Goal: Task Accomplishment & Management: Manage account settings

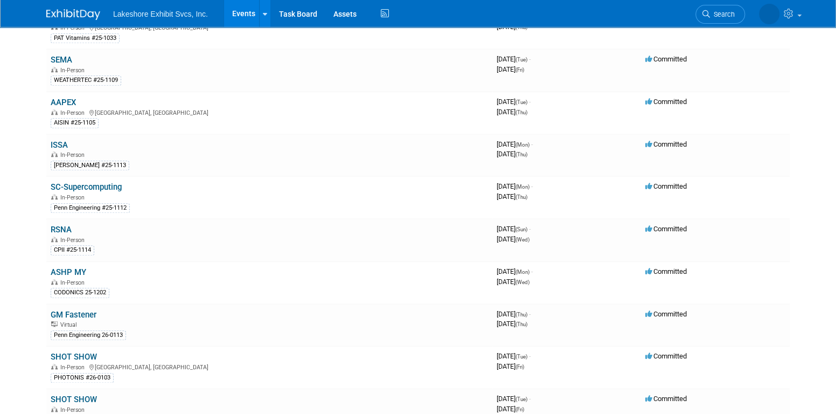
scroll to position [473, 0]
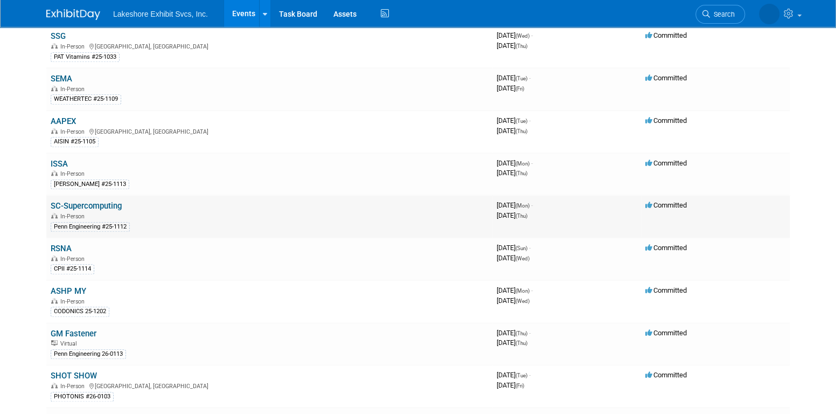
click at [103, 195] on td "SC-Supercomputing In-Person Penn Engineering #25-1112" at bounding box center [269, 216] width 446 height 43
click at [104, 201] on link "SC-Supercomputing" at bounding box center [86, 206] width 71 height 10
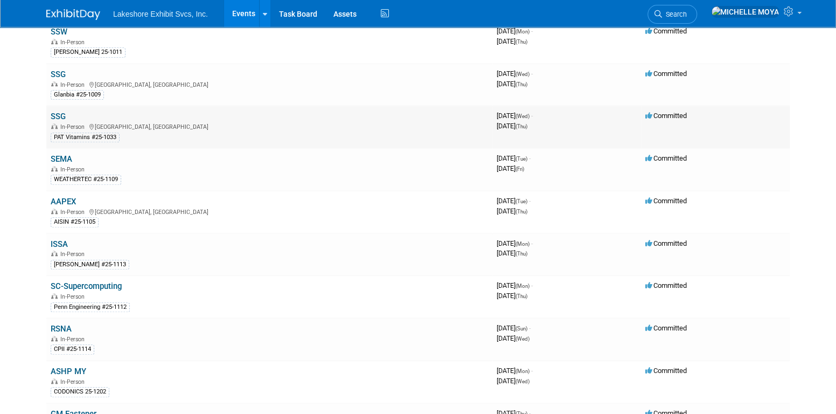
scroll to position [419, 0]
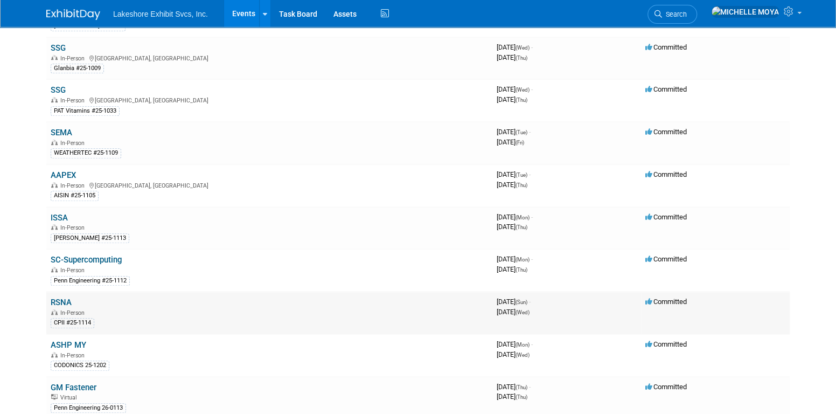
click at [67, 297] on link "RSNA" at bounding box center [61, 302] width 21 height 10
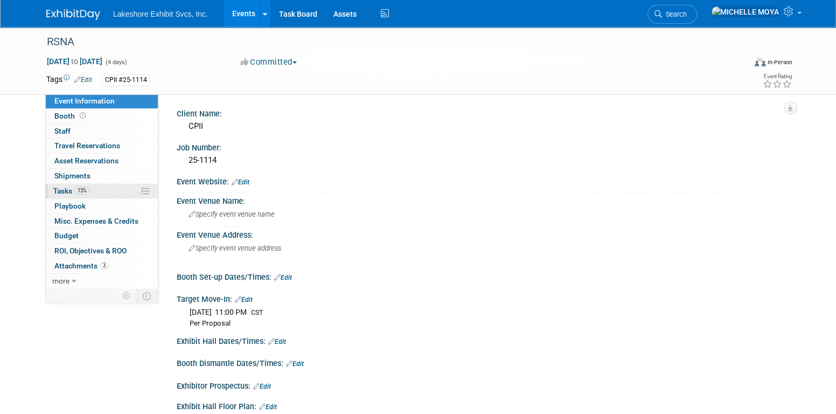
click at [94, 191] on link "13% Tasks 13%" at bounding box center [102, 191] width 112 height 15
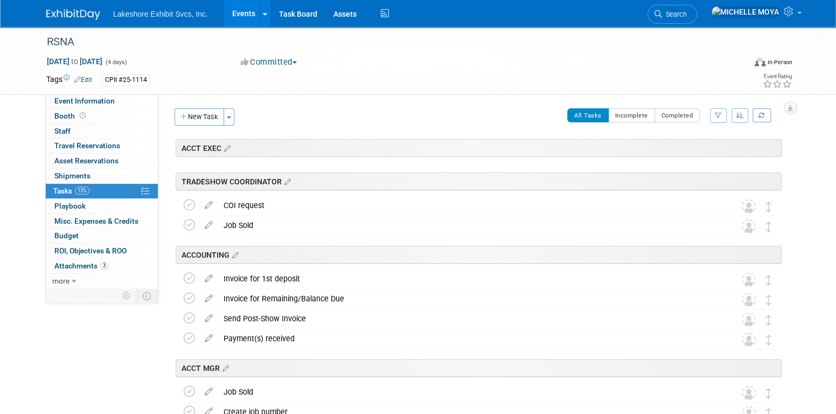
click at [722, 114] on button "button" at bounding box center [718, 115] width 17 height 15
click at [688, 151] on select "-- Select Assignee -- All unassigned tasks Assigned to me Amanda Koss Dave Desa…" at bounding box center [673, 149] width 89 height 15
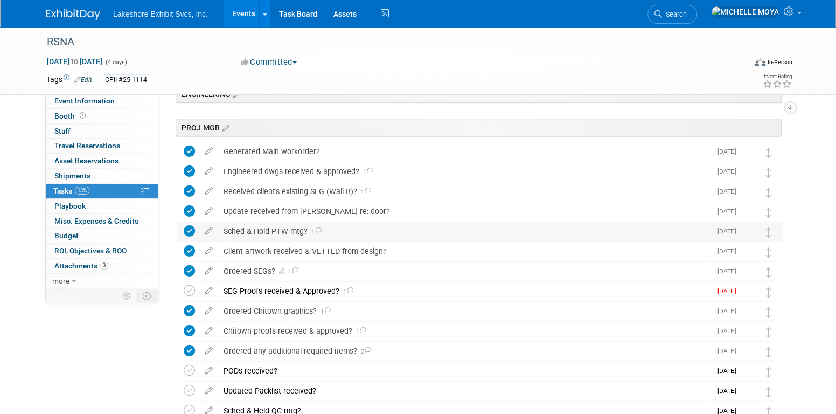
scroll to position [269, 0]
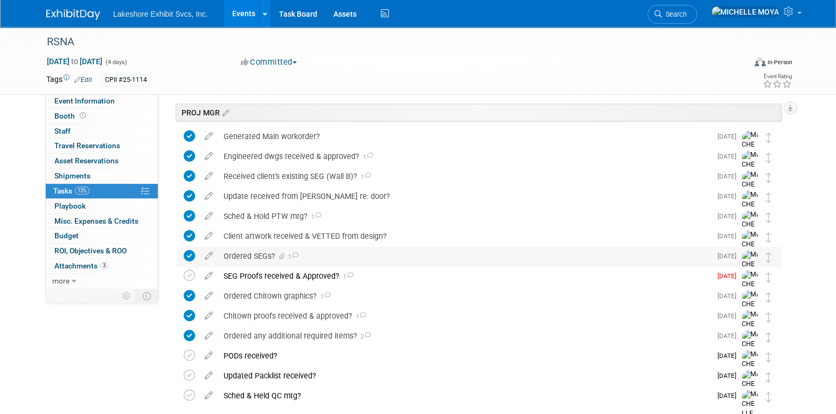
click at [353, 253] on div "Ordered SEGs? 1" at bounding box center [464, 256] width 493 height 18
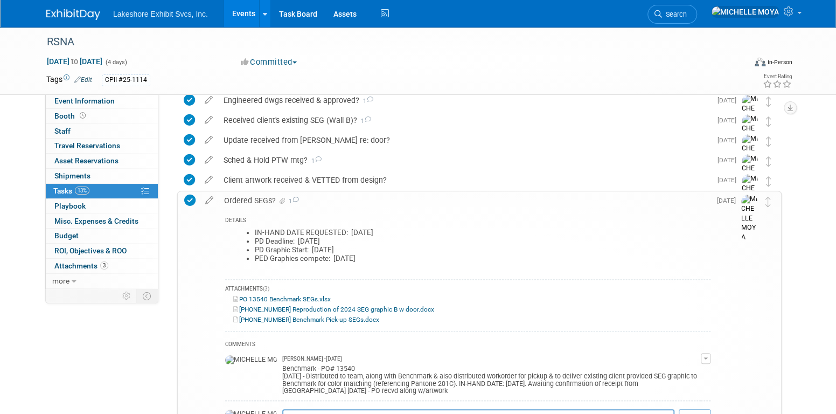
scroll to position [323, 0]
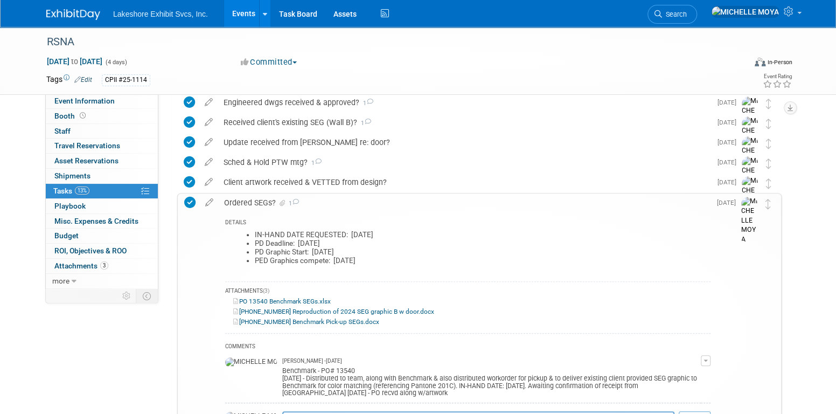
click at [267, 197] on div "Ordered SEGs? 1" at bounding box center [465, 202] width 492 height 18
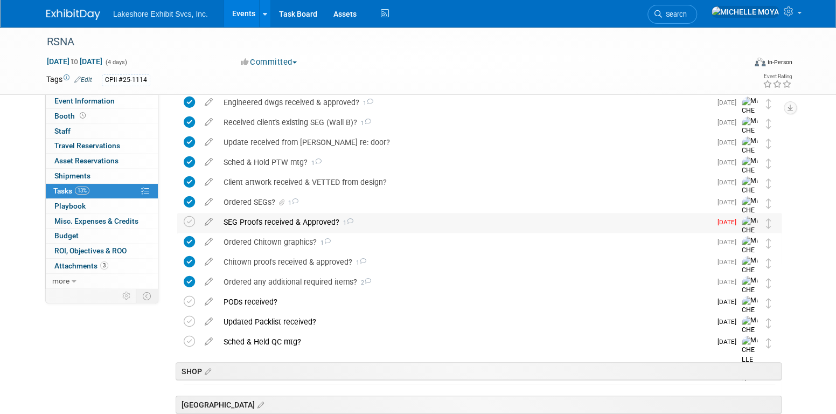
click at [275, 225] on div "SEG Proofs received & Approved? 1" at bounding box center [464, 222] width 493 height 18
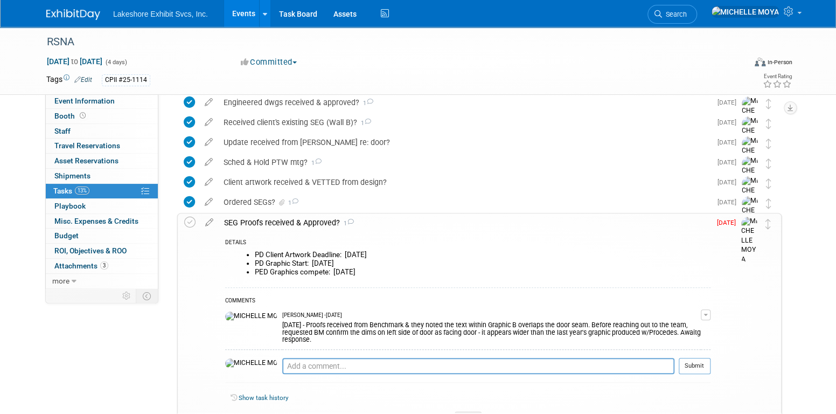
click at [707, 315] on button "button" at bounding box center [706, 314] width 10 height 11
click at [688, 328] on link "Edit Comment" at bounding box center [667, 330] width 85 height 15
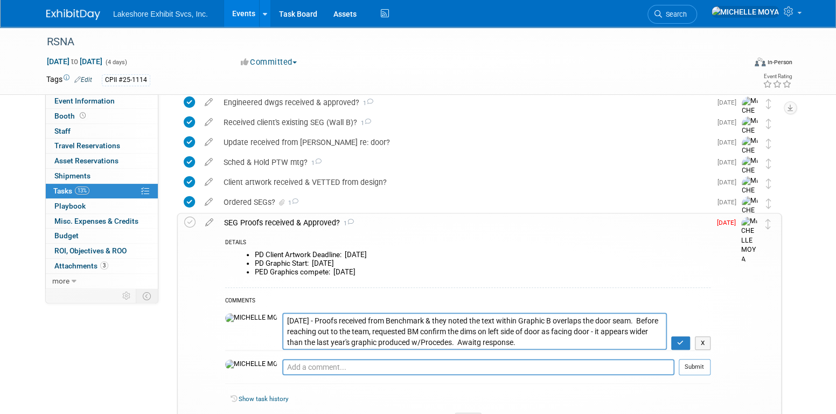
click at [282, 317] on textarea "10.03.25 - Proofs received from Benchmark & they noted the text within Graphic …" at bounding box center [474, 330] width 385 height 37
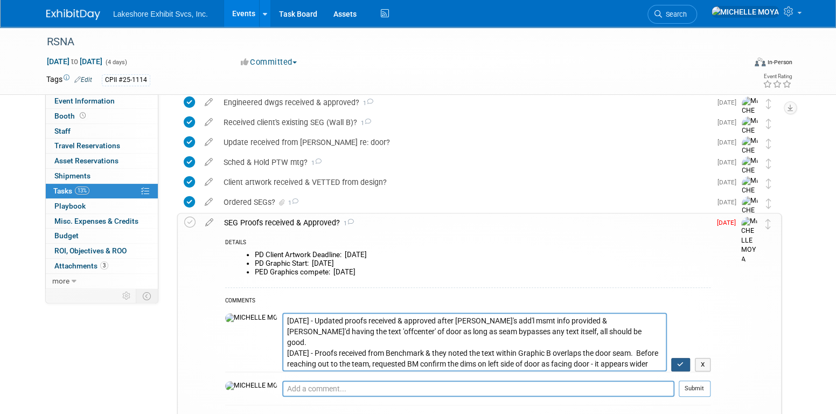
type textarea "10.06.25 - Updated proofs received & approved after Eric's add'l msmt info prov…"
click at [684, 365] on icon "button" at bounding box center [680, 364] width 7 height 6
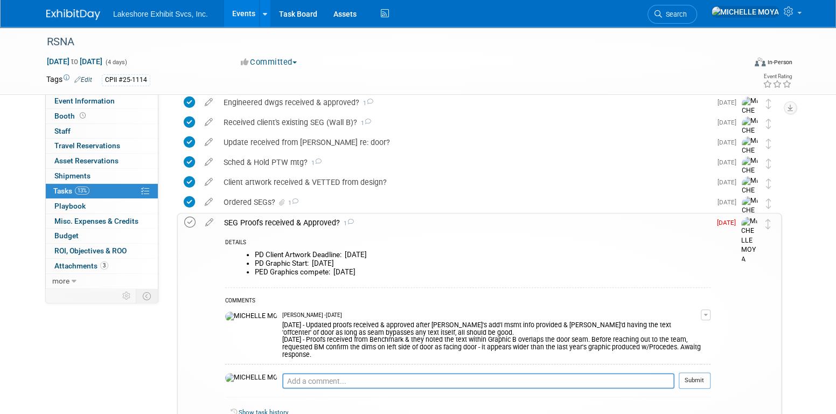
click at [191, 220] on icon at bounding box center [189, 222] width 11 height 11
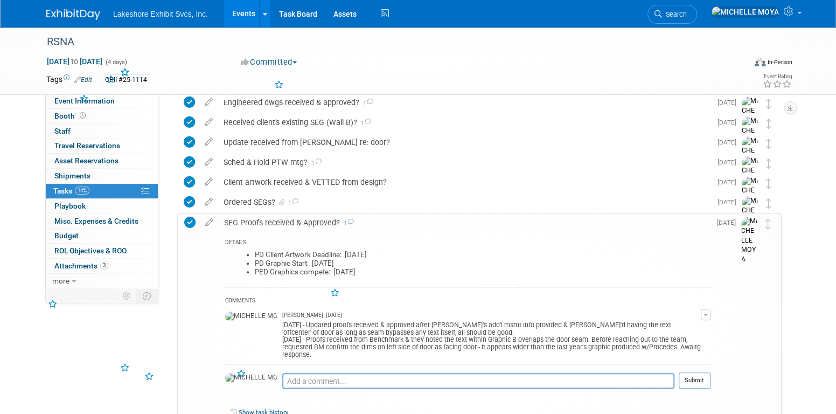
click at [243, 220] on div "SEG Proofs received & Approved? 1" at bounding box center [465, 222] width 492 height 18
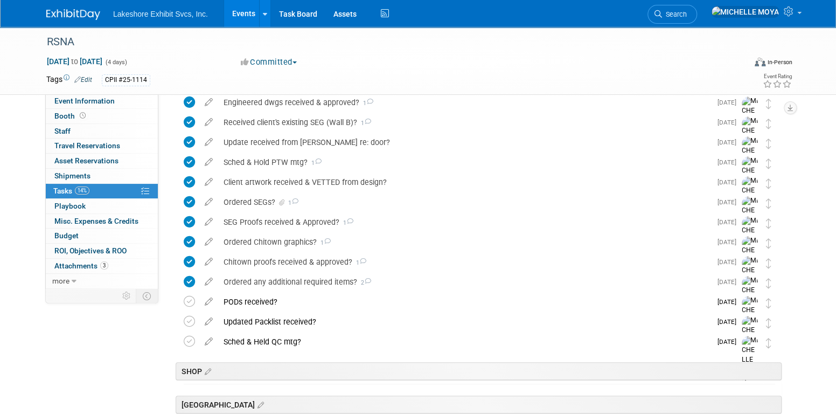
click at [248, 19] on link "Events" at bounding box center [243, 13] width 39 height 27
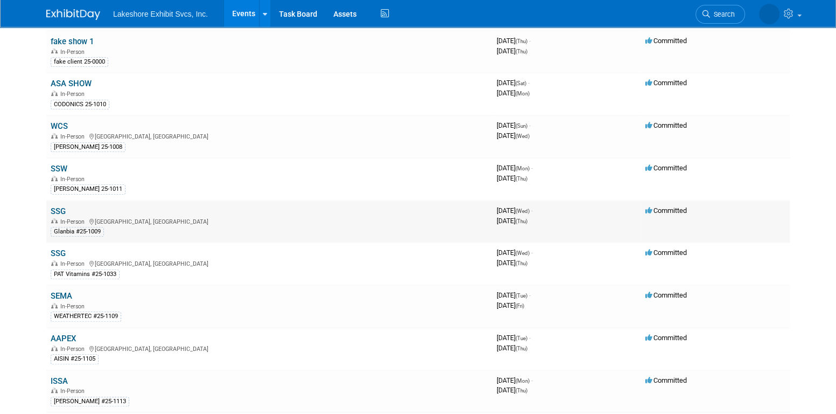
scroll to position [269, 0]
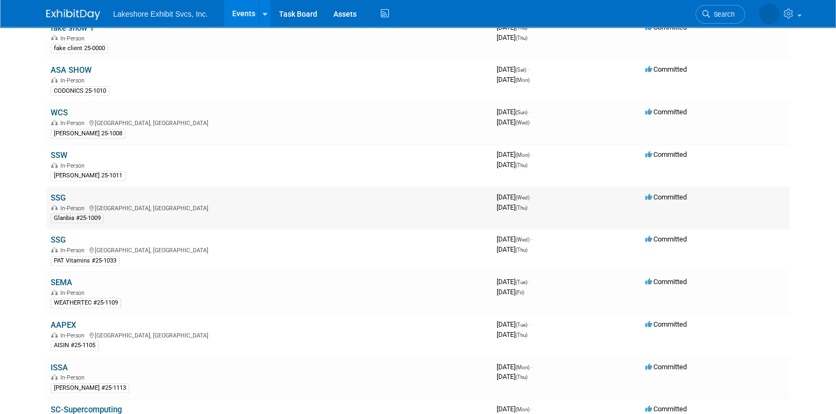
click at [64, 193] on link "SSG" at bounding box center [58, 198] width 15 height 10
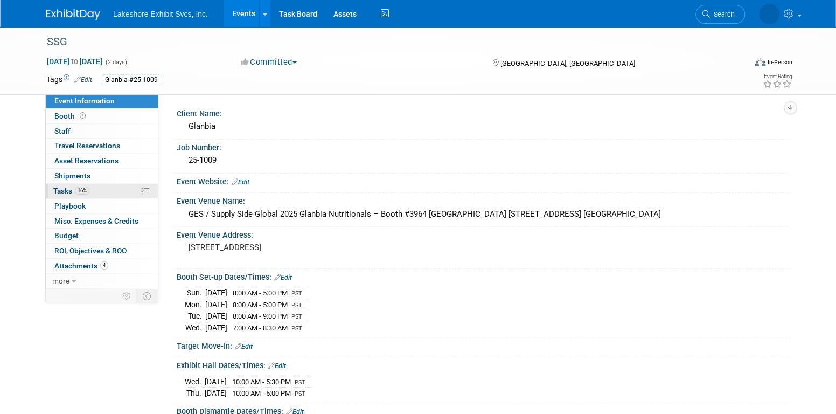
click at [92, 189] on link "16% Tasks 16%" at bounding box center [102, 191] width 112 height 15
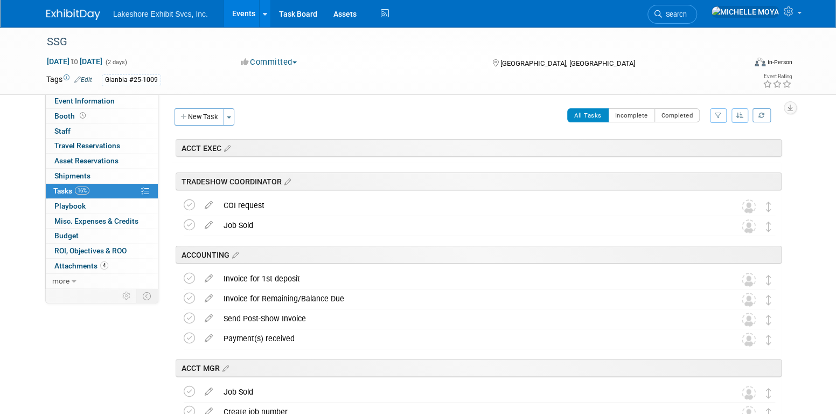
click at [722, 115] on button "button" at bounding box center [718, 115] width 17 height 15
click at [695, 151] on select "-- Select Assignee -- All unassigned tasks Assigned to me Amanda Koss Dave Desa…" at bounding box center [673, 149] width 89 height 15
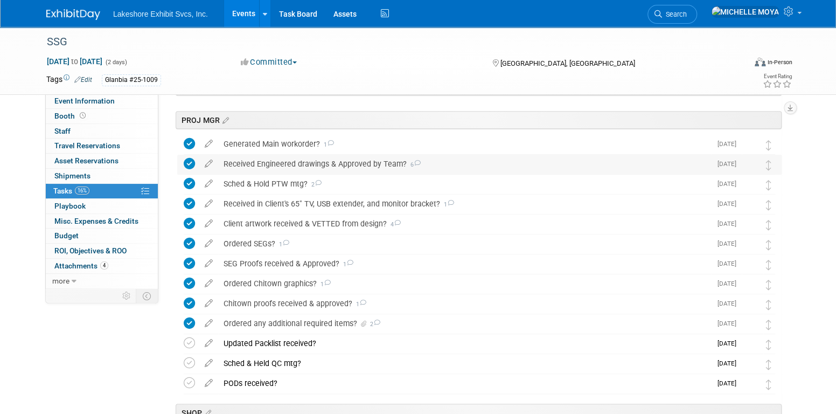
scroll to position [323, 0]
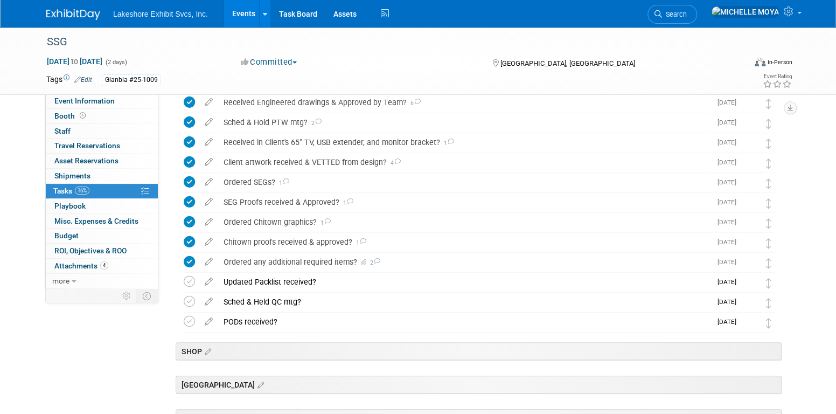
click at [240, 14] on link "Events" at bounding box center [243, 13] width 39 height 27
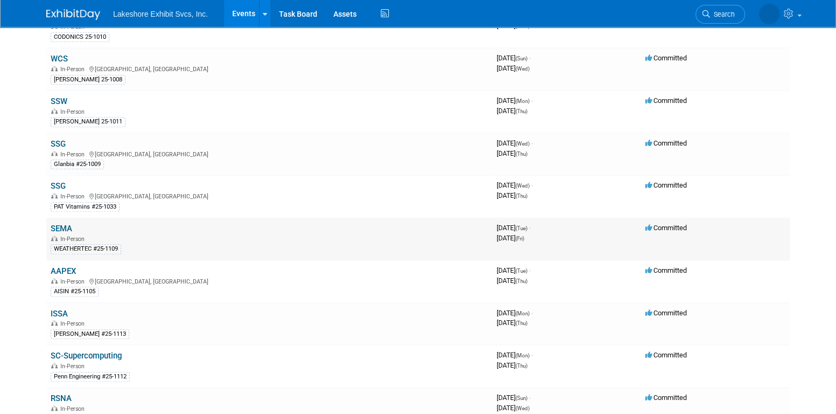
scroll to position [377, 0]
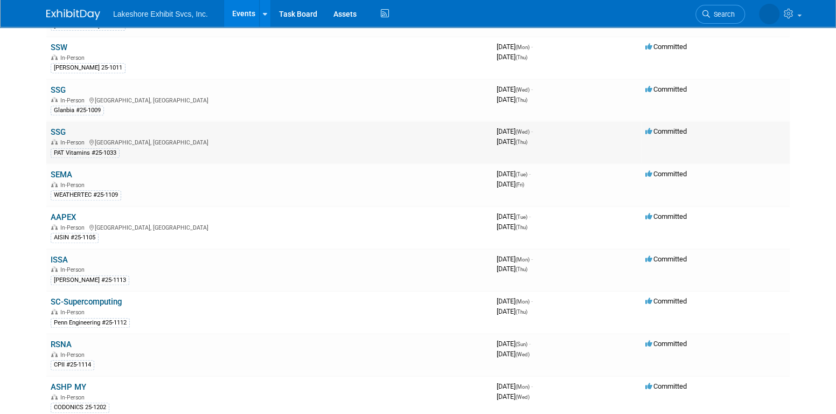
click at [61, 127] on link "SSG" at bounding box center [58, 132] width 15 height 10
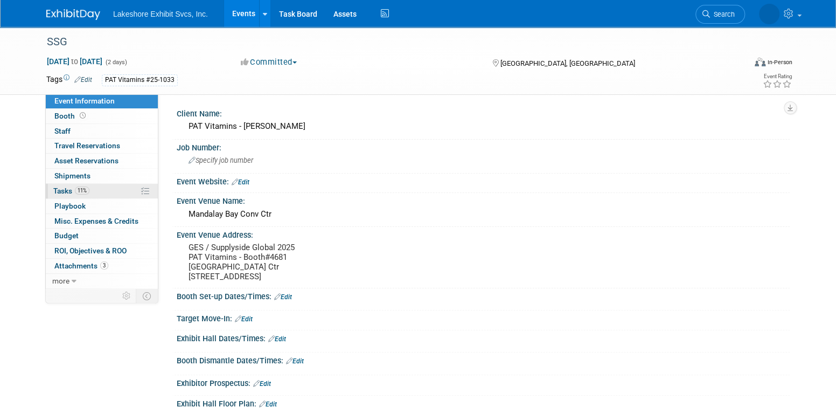
click at [120, 185] on link "11% Tasks 11%" at bounding box center [102, 191] width 112 height 15
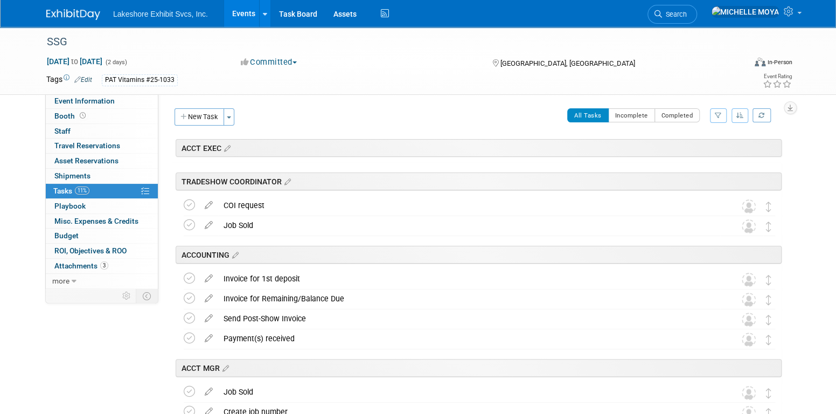
click at [715, 118] on icon "button" at bounding box center [718, 115] width 7 height 6
click at [701, 150] on select "-- Select Assignee -- All unassigned tasks Assigned to me [PERSON_NAME] [PERSON…" at bounding box center [673, 149] width 89 height 15
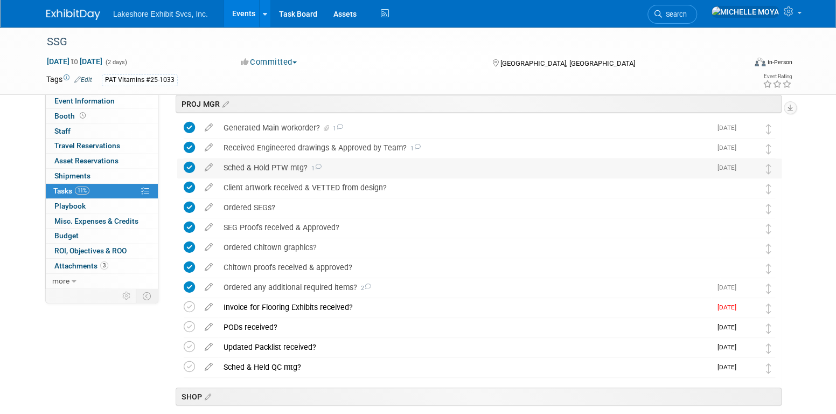
scroll to position [323, 0]
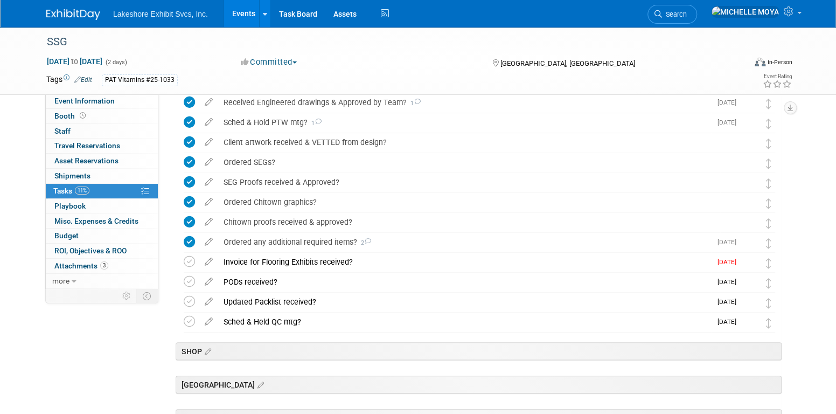
click at [249, 11] on link "Events" at bounding box center [243, 13] width 39 height 27
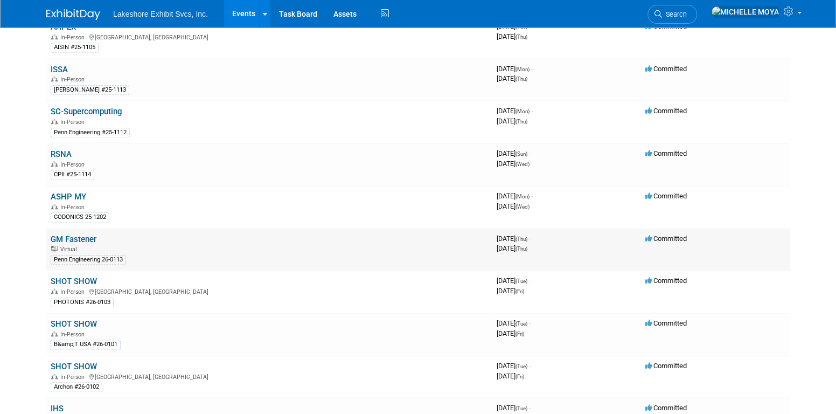
scroll to position [592, 0]
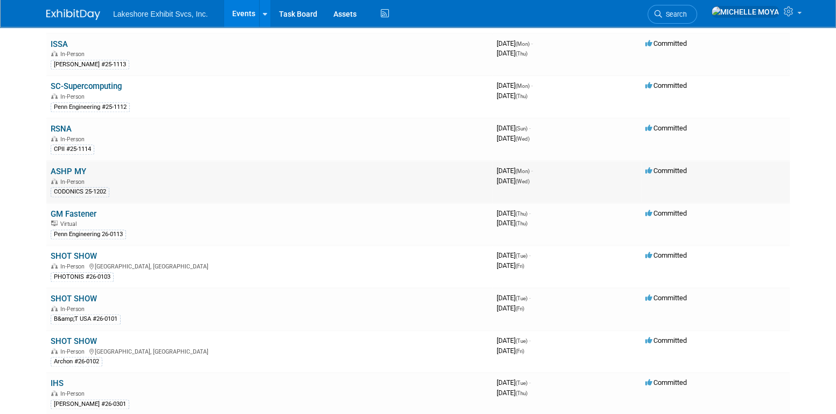
click at [77, 166] on link "ASHP MY" at bounding box center [69, 171] width 36 height 10
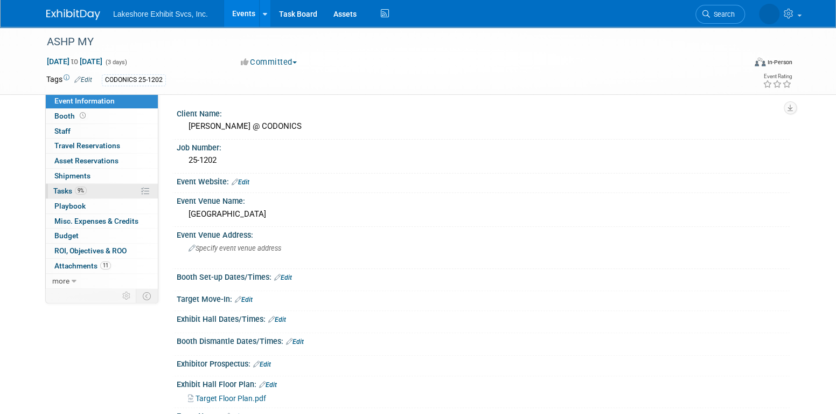
click at [93, 187] on link "9% Tasks 9%" at bounding box center [102, 191] width 112 height 15
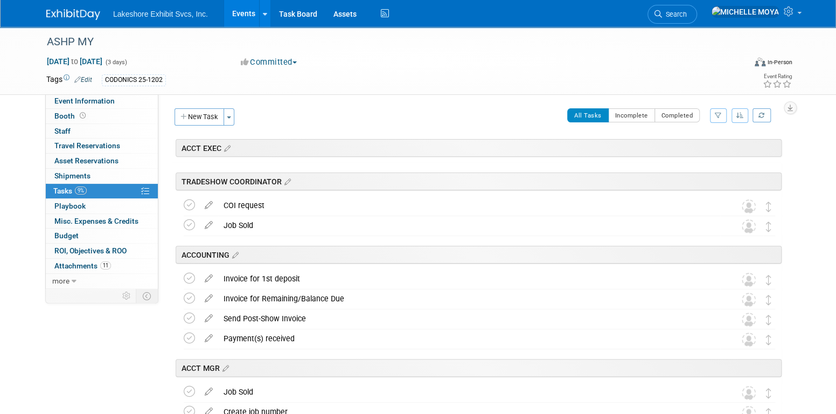
click at [719, 116] on icon "button" at bounding box center [718, 115] width 7 height 6
click at [701, 153] on select "-- Select Assignee -- All unassigned tasks Assigned to me Amanda Koss Dave Desa…" at bounding box center [673, 149] width 89 height 15
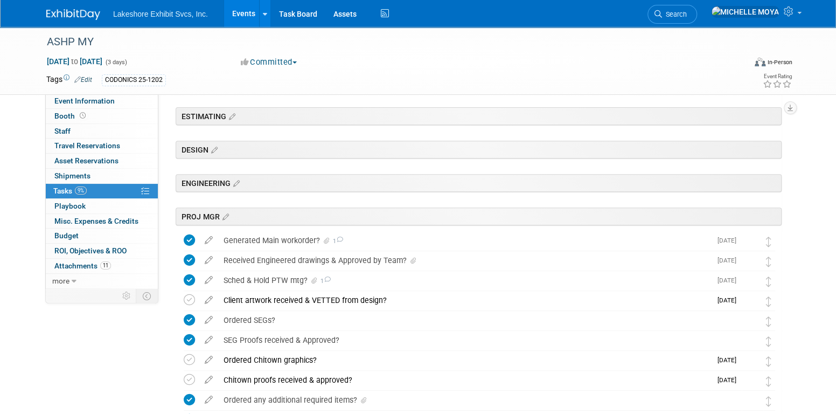
scroll to position [215, 0]
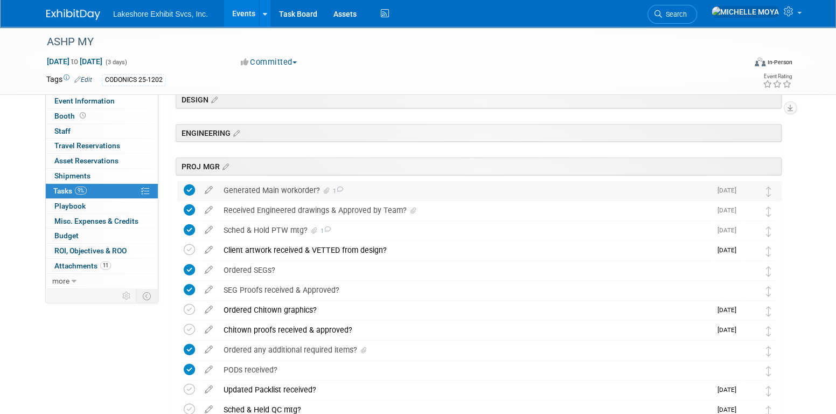
click at [293, 187] on div "Generated Main workorder? 1" at bounding box center [464, 190] width 493 height 18
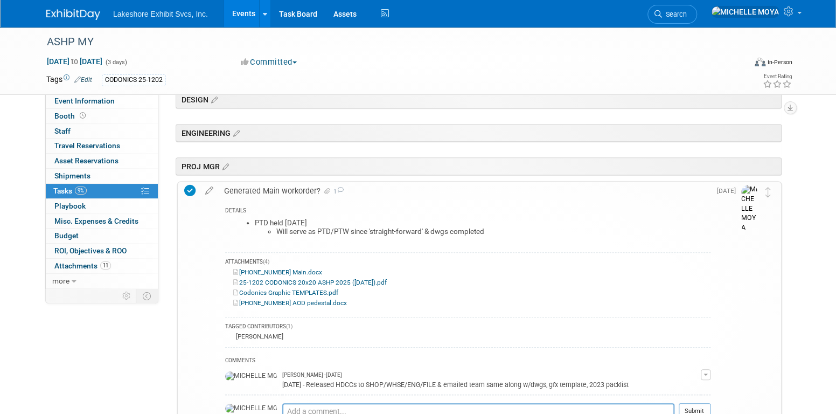
click at [281, 301] on link "25-1202-2 AOD pedestal.docx" at bounding box center [290, 303] width 114 height 8
click at [211, 190] on icon at bounding box center [209, 188] width 19 height 13
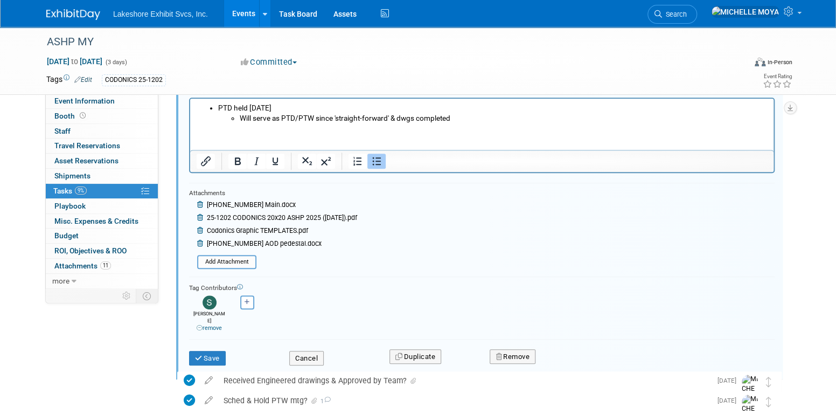
scroll to position [455, 0]
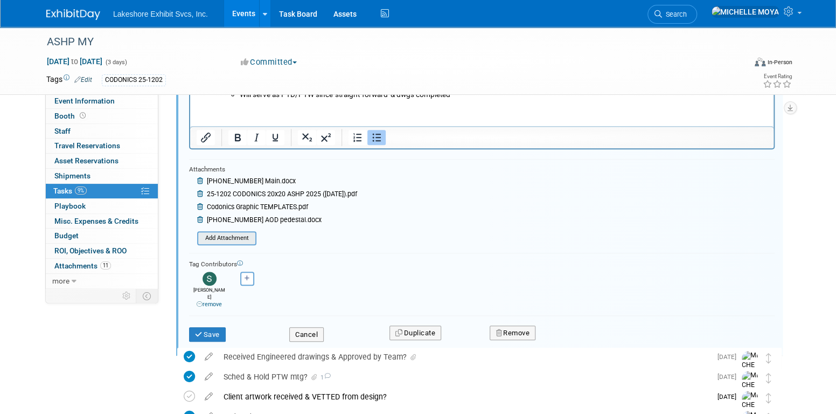
click at [233, 235] on input "file" at bounding box center [200, 238] width 110 height 12
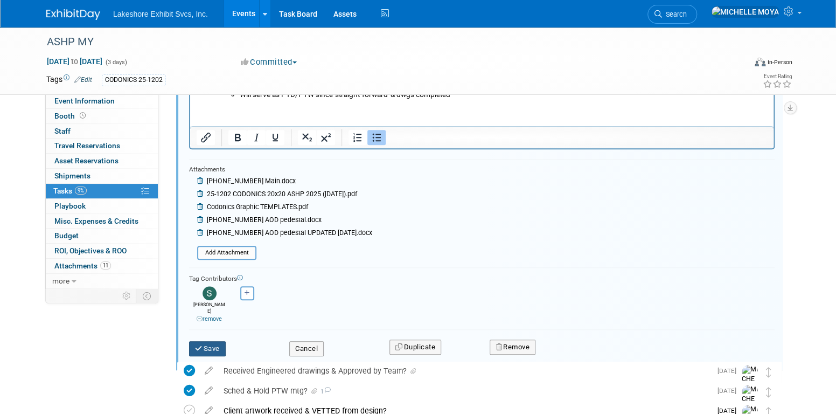
click at [209, 341] on button "Save" at bounding box center [207, 348] width 37 height 15
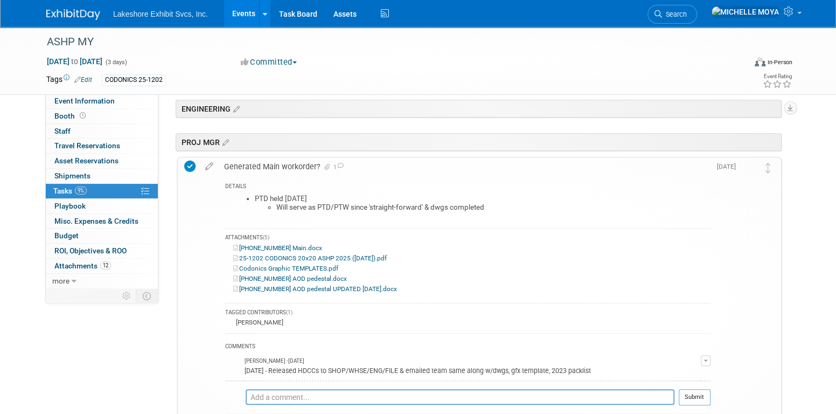
scroll to position [239, 0]
click at [284, 288] on link "25-1202-2 AOD pedestal UPDATED 10.02.25.docx" at bounding box center [315, 289] width 164 height 8
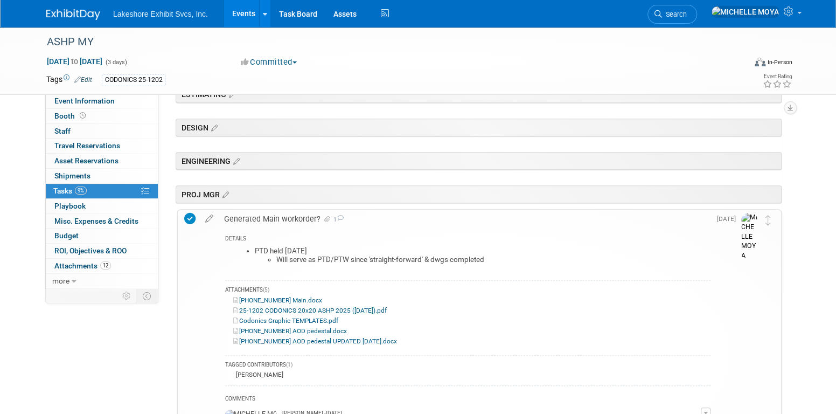
scroll to position [185, 0]
click at [176, 12] on span "Lakeshore Exhibit Svcs, Inc." at bounding box center [160, 14] width 95 height 9
click at [236, 13] on link "Events" at bounding box center [243, 13] width 39 height 27
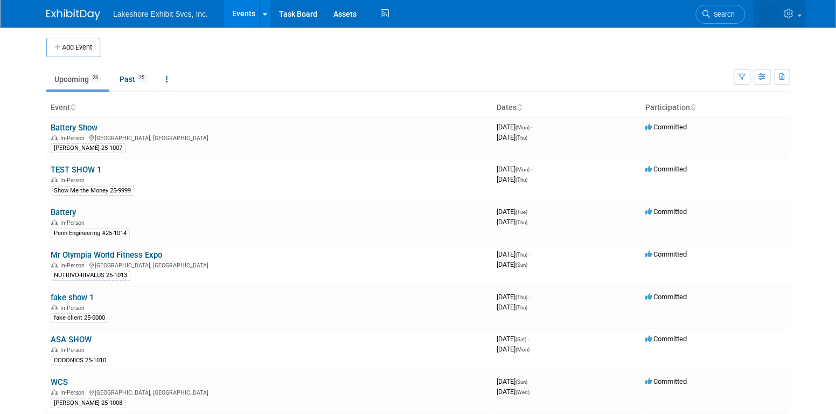
click at [795, 13] on icon at bounding box center [790, 14] width 12 height 10
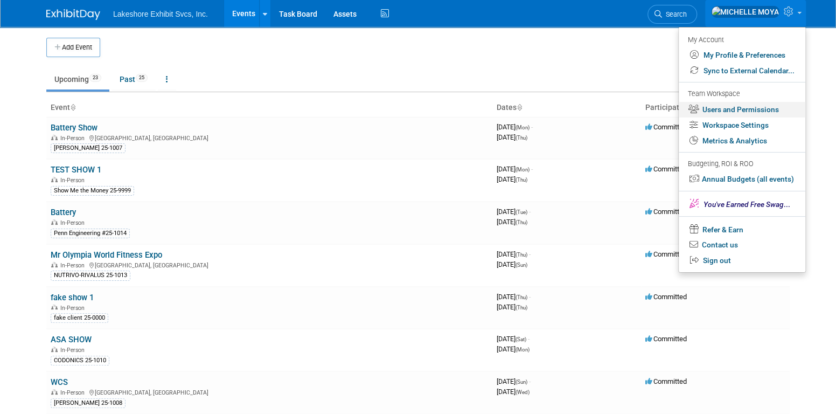
click at [761, 111] on link "Users and Permissions" at bounding box center [742, 110] width 127 height 16
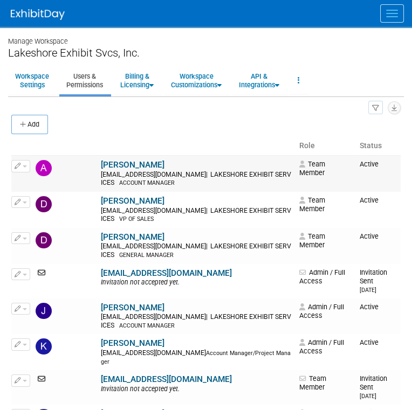
click at [57, 164] on td at bounding box center [65, 174] width 65 height 36
click at [101, 161] on link "[PERSON_NAME]" at bounding box center [133, 165] width 64 height 10
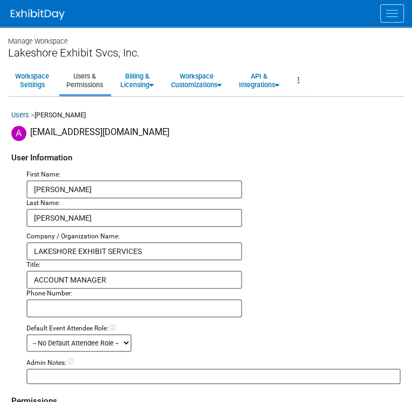
click at [24, 135] on img at bounding box center [18, 133] width 15 height 15
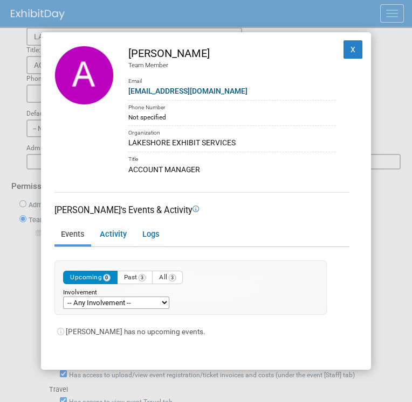
scroll to position [215, 0]
click at [113, 233] on link "Activity" at bounding box center [112, 235] width 39 height 19
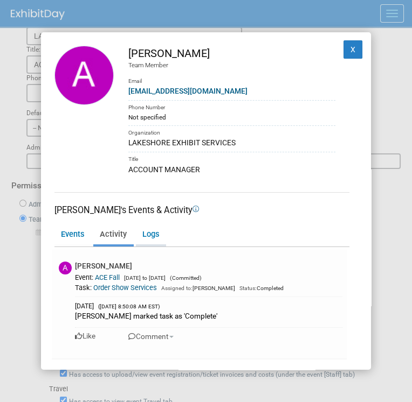
click at [144, 235] on link "Logs" at bounding box center [150, 235] width 29 height 19
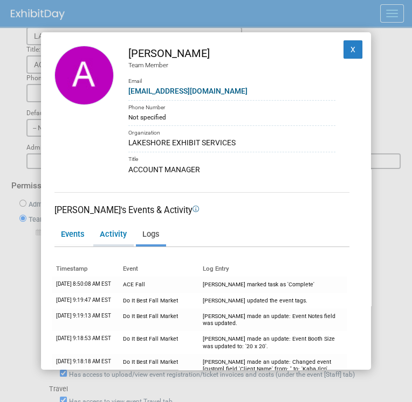
click at [121, 235] on link "Activity" at bounding box center [112, 235] width 39 height 19
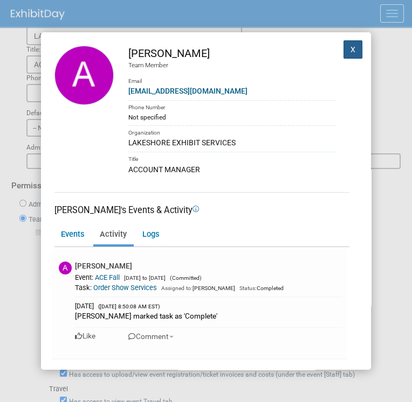
click at [343, 46] on button "X" at bounding box center [352, 49] width 19 height 18
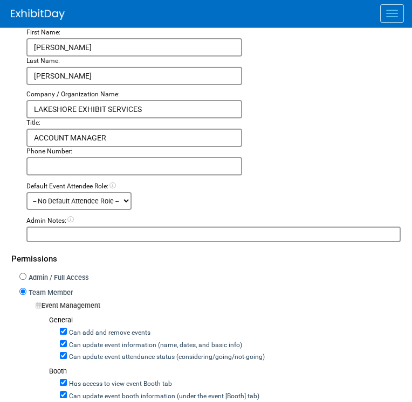
scroll to position [0, 0]
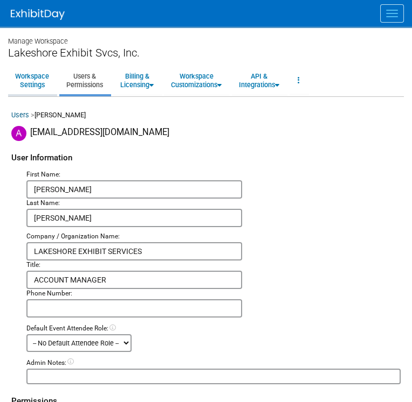
click at [44, 82] on link "Workspace Settings" at bounding box center [32, 80] width 48 height 26
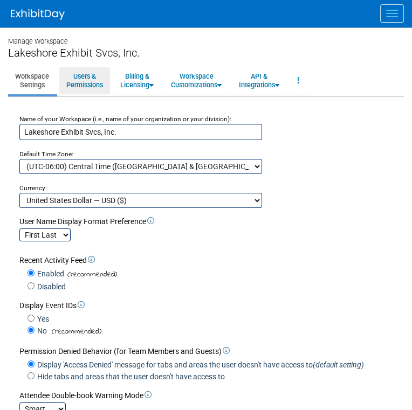
click at [91, 79] on link "Users & Permissions" at bounding box center [84, 80] width 51 height 26
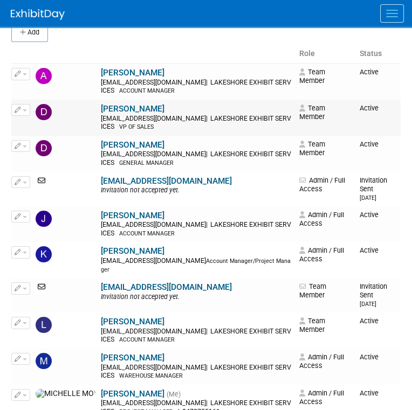
scroll to position [108, 0]
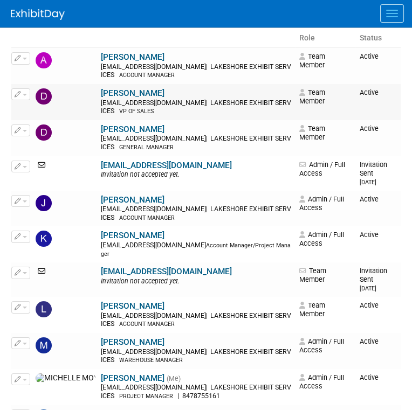
click at [101, 92] on link "[PERSON_NAME]" at bounding box center [133, 93] width 64 height 10
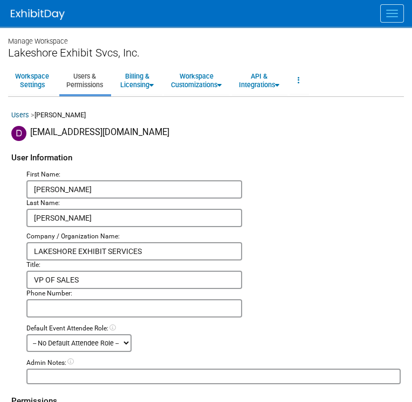
click at [25, 132] on img at bounding box center [18, 133] width 15 height 15
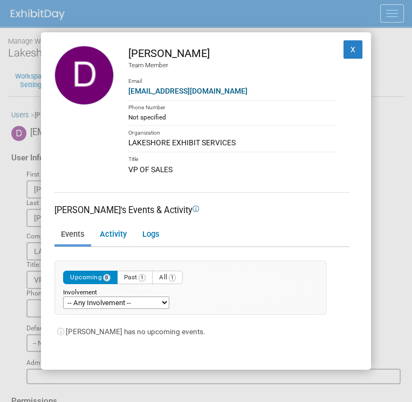
click at [72, 93] on img at bounding box center [83, 75] width 59 height 59
click at [86, 86] on img at bounding box center [83, 75] width 59 height 59
drag, startPoint x: 86, startPoint y: 86, endPoint x: 159, endPoint y: 76, distance: 73.9
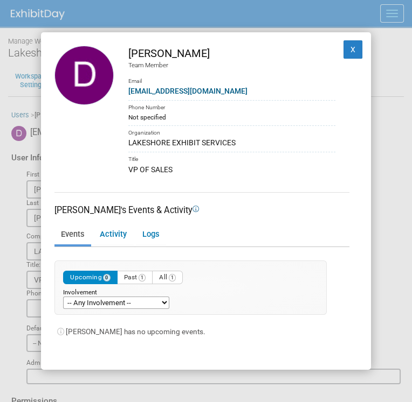
click at [86, 86] on img at bounding box center [83, 75] width 59 height 59
click at [343, 46] on button "X" at bounding box center [352, 49] width 19 height 18
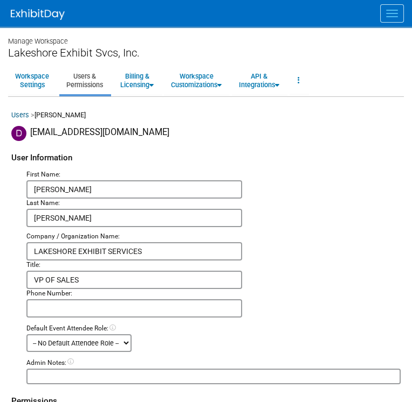
click at [380, 13] on button "Menu" at bounding box center [392, 13] width 24 height 18
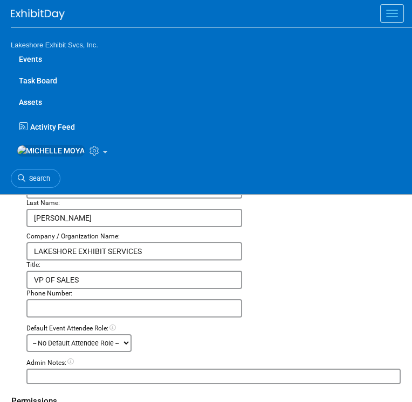
click at [30, 157] on img at bounding box center [51, 151] width 68 height 12
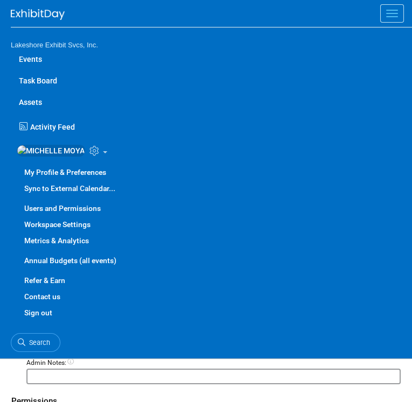
click at [69, 180] on link "My Profile & Preferences" at bounding box center [211, 172] width 401 height 16
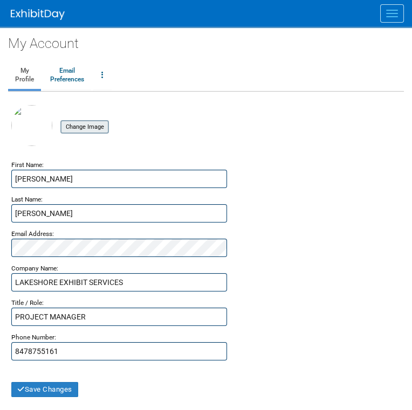
click at [99, 124] on input "file" at bounding box center [44, 127] width 128 height 12
drag, startPoint x: 36, startPoint y: 387, endPoint x: 86, endPoint y: 355, distance: 59.6
click at [37, 389] on button "Save Changes" at bounding box center [44, 389] width 67 height 15
click at [386, 13] on span "Menu" at bounding box center [392, 13] width 12 height 1
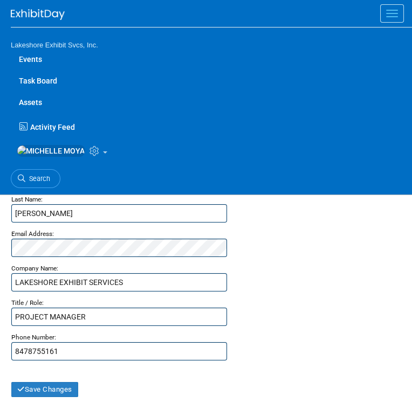
click at [381, 5] on button "Menu" at bounding box center [392, 13] width 24 height 18
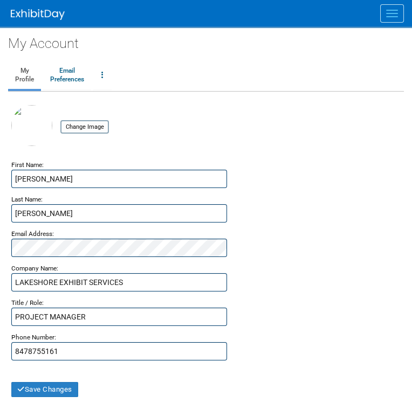
click at [39, 10] on img at bounding box center [38, 14] width 54 height 11
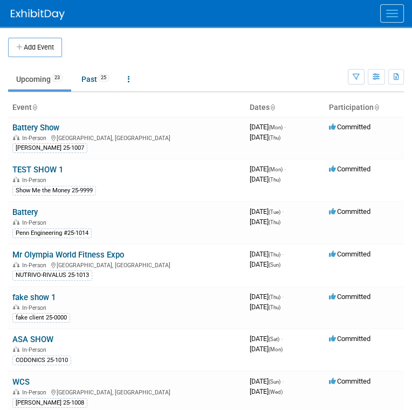
click at [380, 17] on button "Menu" at bounding box center [392, 13] width 24 height 18
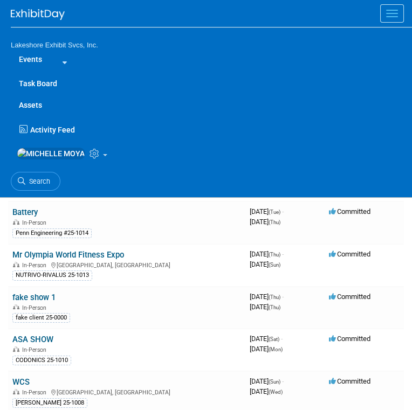
click at [39, 65] on link "Events" at bounding box center [30, 59] width 39 height 22
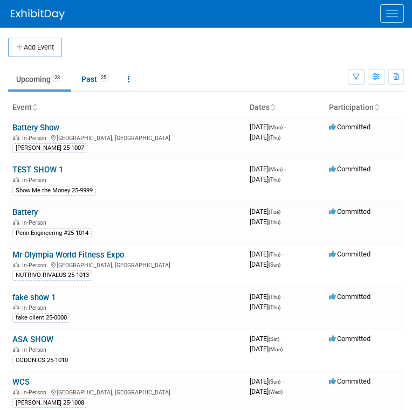
drag, startPoint x: 375, startPoint y: 15, endPoint x: 379, endPoint y: 3, distance: 12.9
click at [380, 15] on button "Menu" at bounding box center [392, 13] width 24 height 18
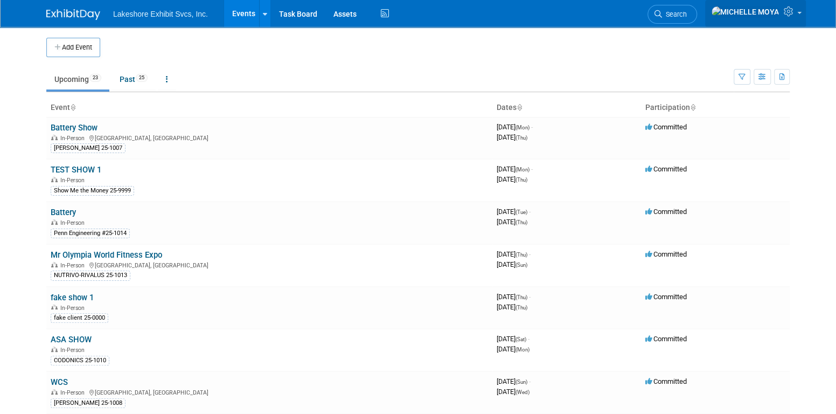
click at [411, 11] on icon at bounding box center [790, 11] width 12 height 10
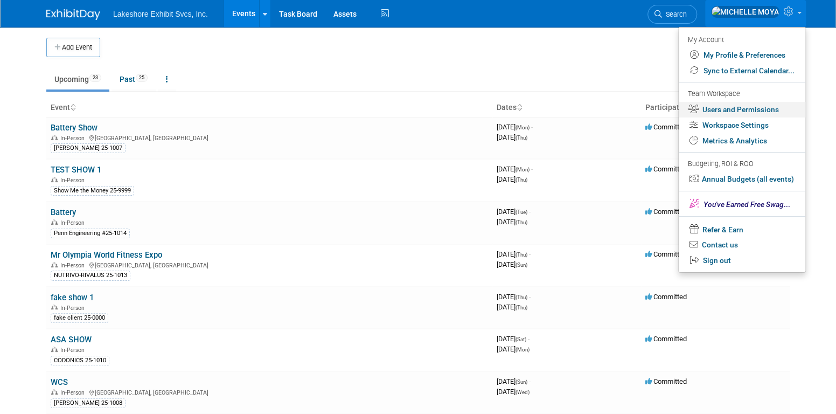
click at [411, 105] on link "Users and Permissions" at bounding box center [742, 110] width 127 height 16
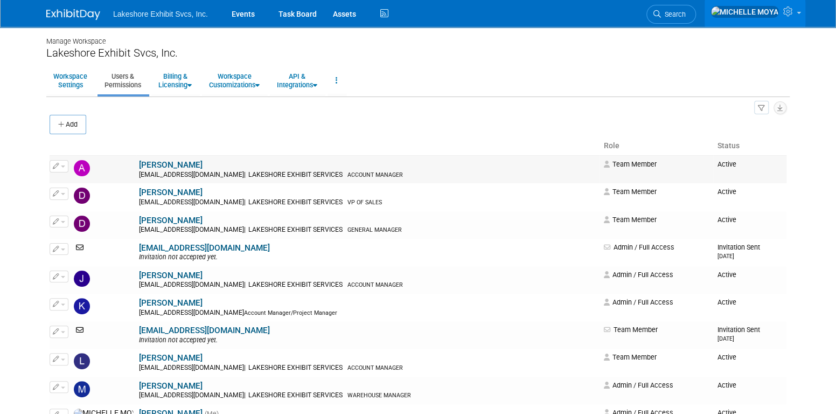
click at [61, 162] on button "button" at bounding box center [59, 166] width 19 height 12
click at [78, 181] on link "Edit" at bounding box center [92, 183] width 85 height 15
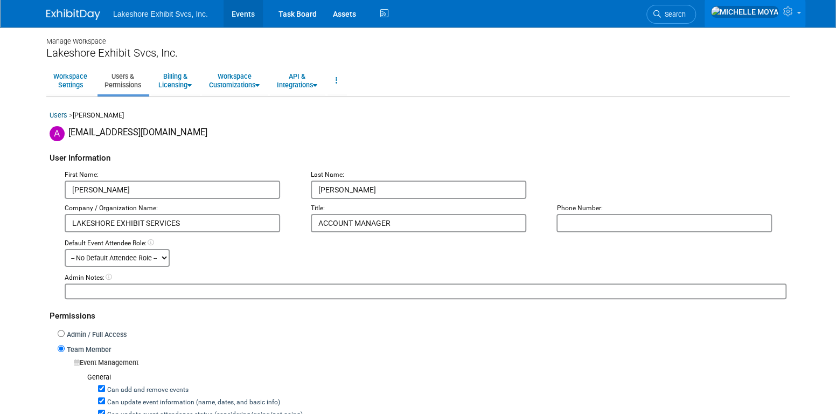
click at [238, 17] on link "Events" at bounding box center [243, 13] width 39 height 27
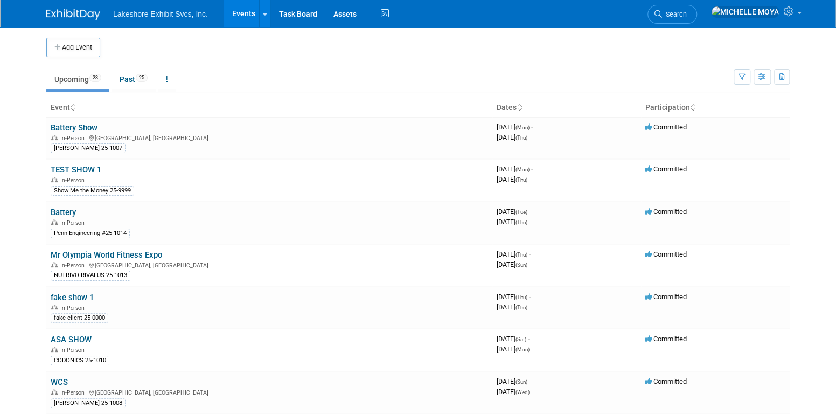
drag, startPoint x: 0, startPoint y: 0, endPoint x: 83, endPoint y: 18, distance: 84.9
click at [83, 18] on img at bounding box center [73, 14] width 54 height 11
click at [81, 8] on link at bounding box center [79, 9] width 67 height 9
click at [793, 8] on link at bounding box center [755, 13] width 101 height 27
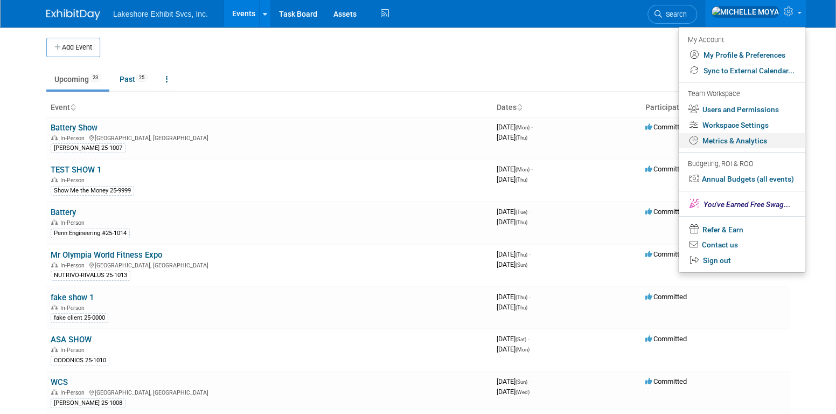
click at [752, 141] on link "Metrics & Analytics" at bounding box center [742, 141] width 127 height 16
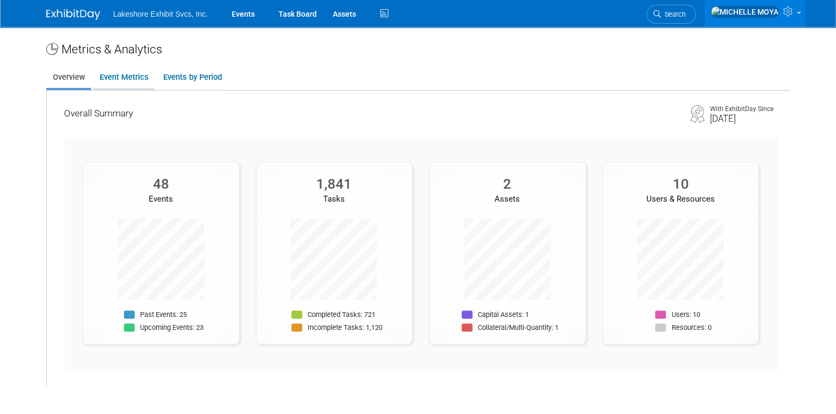
click at [133, 76] on link "Event Metrics" at bounding box center [123, 77] width 61 height 21
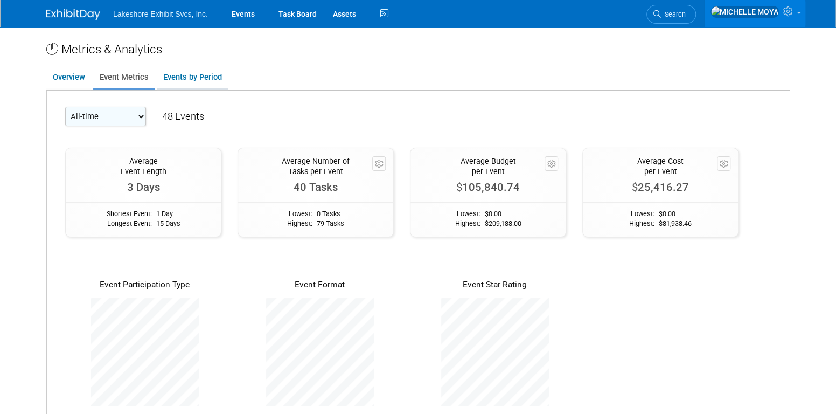
click at [201, 70] on link "Events by Period" at bounding box center [192, 77] width 71 height 21
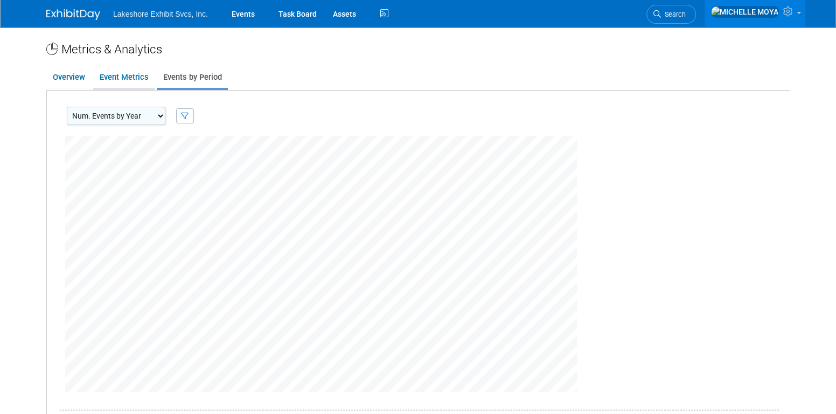
click at [134, 77] on link "Event Metrics" at bounding box center [123, 77] width 61 height 21
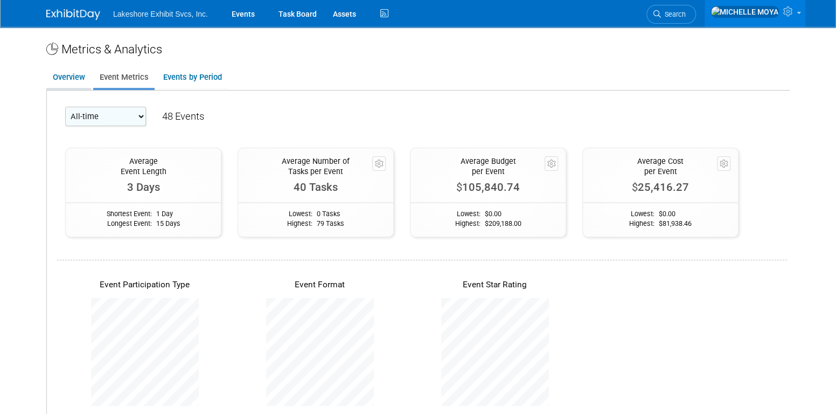
click at [76, 79] on link "Overview" at bounding box center [68, 77] width 45 height 21
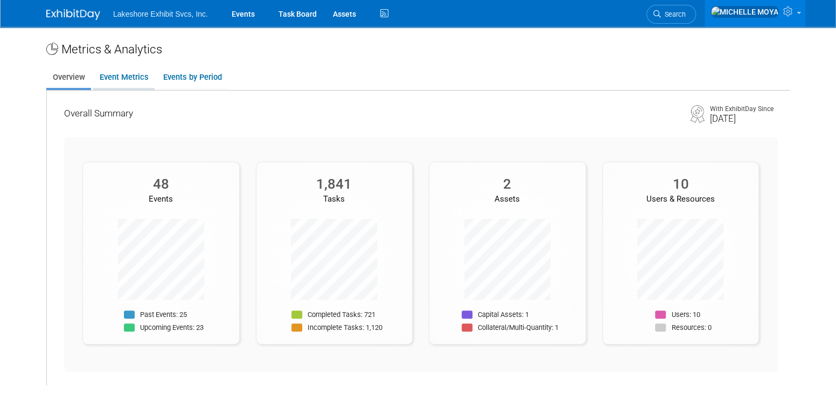
click at [132, 73] on link "Event Metrics" at bounding box center [123, 77] width 61 height 21
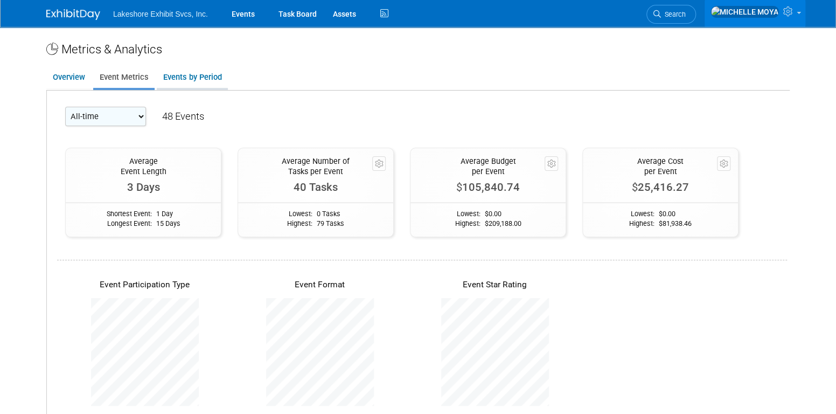
click at [208, 82] on link "Events by Period" at bounding box center [192, 77] width 71 height 21
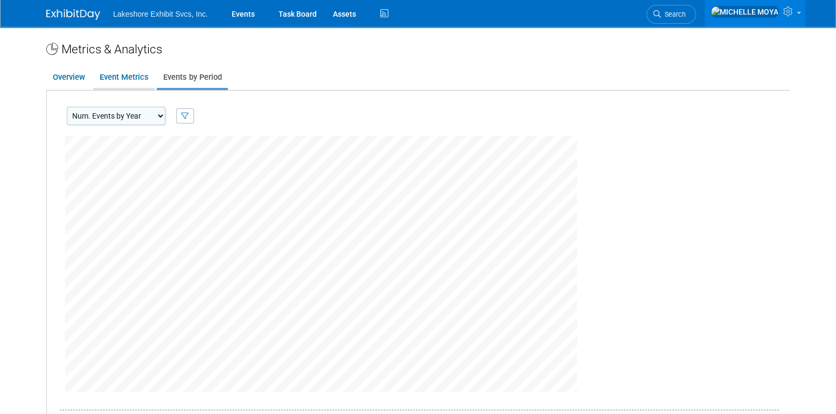
click at [109, 75] on link "Event Metrics" at bounding box center [123, 77] width 61 height 21
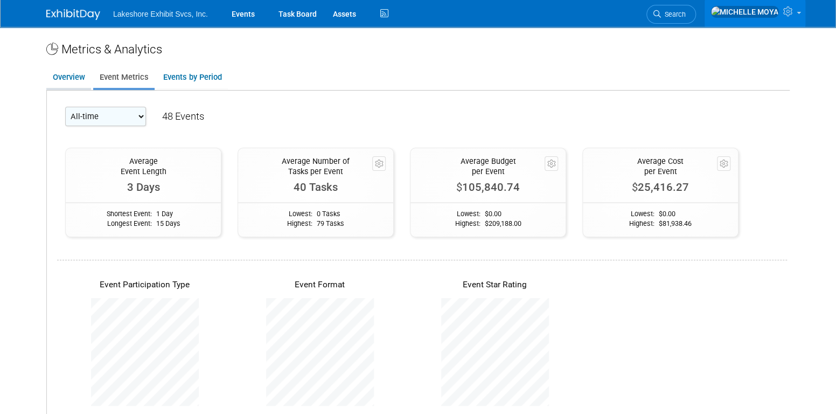
click at [71, 75] on link "Overview" at bounding box center [68, 77] width 45 height 21
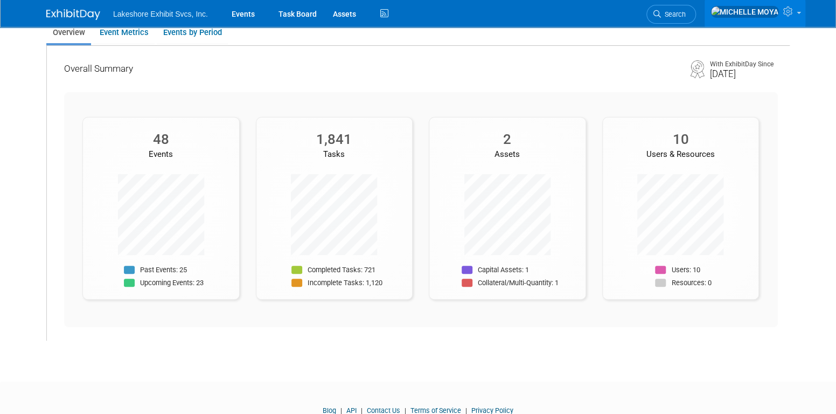
scroll to position [86, 0]
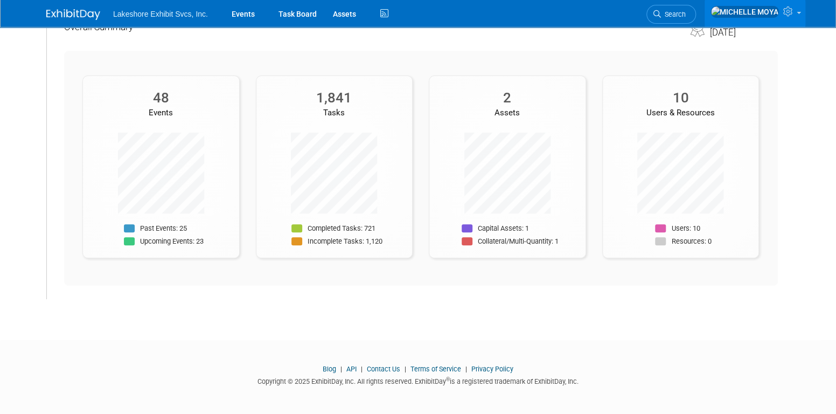
click at [350, 366] on link "API" at bounding box center [351, 369] width 10 height 8
click at [331, 367] on link "Blog" at bounding box center [329, 369] width 13 height 8
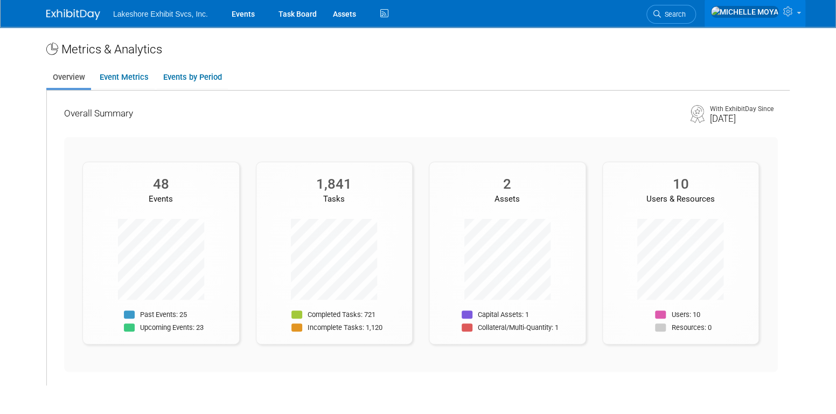
scroll to position [0, 0]
click at [248, 11] on link "Events" at bounding box center [243, 13] width 39 height 27
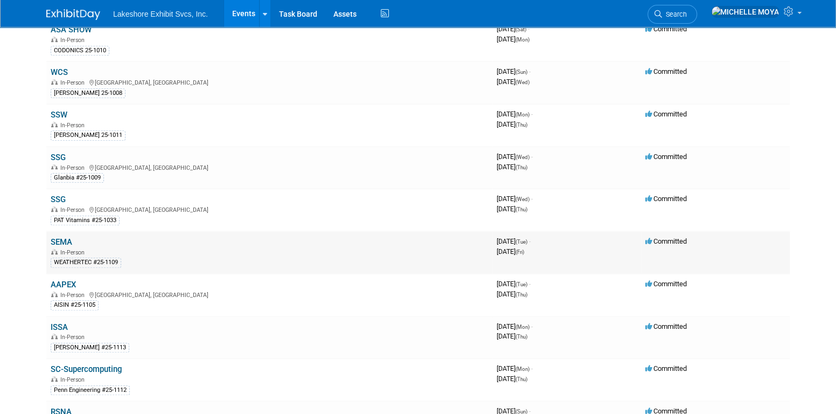
scroll to position [323, 0]
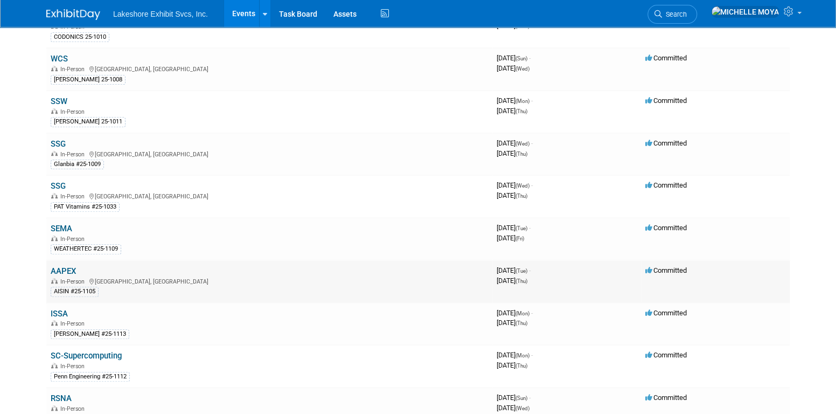
click at [66, 266] on link "AAPEX" at bounding box center [63, 271] width 25 height 10
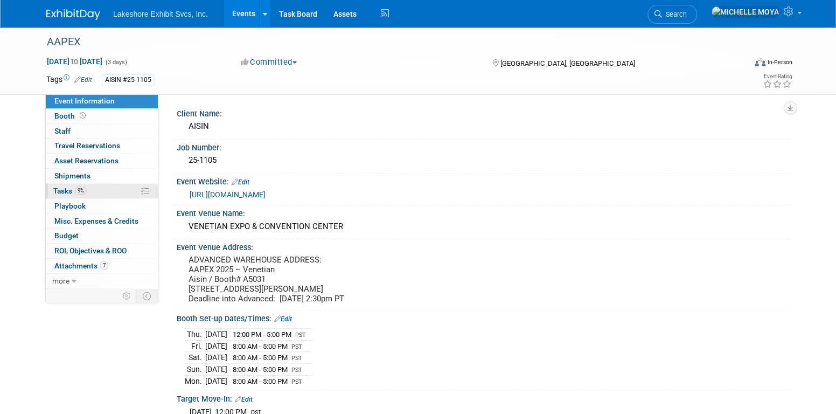
click at [116, 192] on link "9% Tasks 9%" at bounding box center [102, 191] width 112 height 15
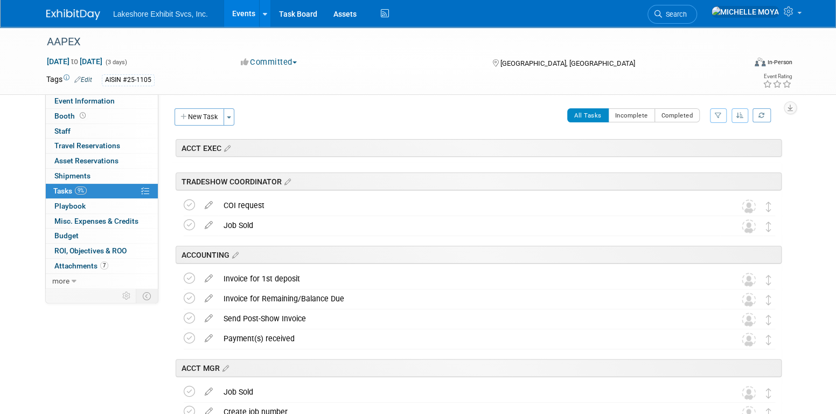
click at [744, 115] on button "button" at bounding box center [739, 115] width 17 height 15
click at [629, 117] on button "Incomplete" at bounding box center [631, 115] width 47 height 14
click at [685, 114] on button "Completed" at bounding box center [677, 115] width 46 height 14
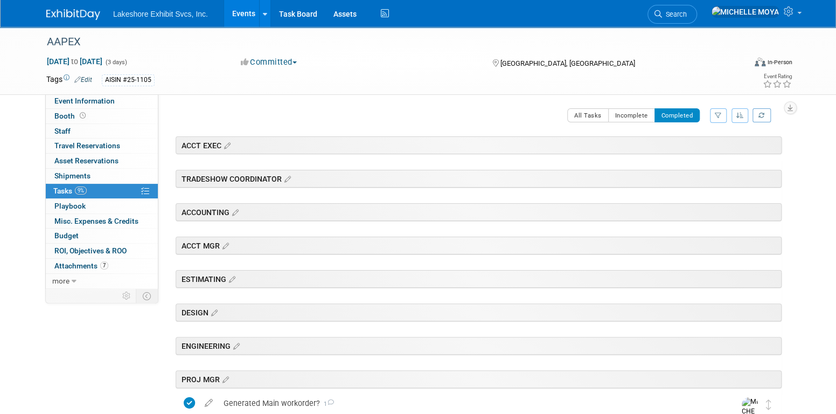
click at [236, 14] on link "Events" at bounding box center [243, 13] width 39 height 27
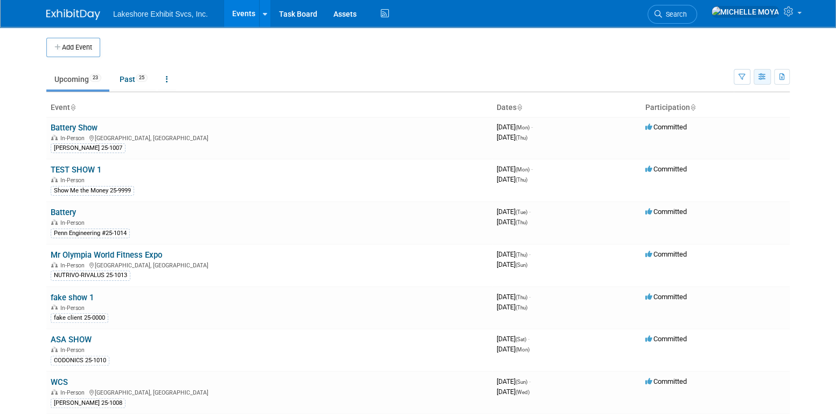
click at [763, 80] on icon "button" at bounding box center [762, 77] width 8 height 7
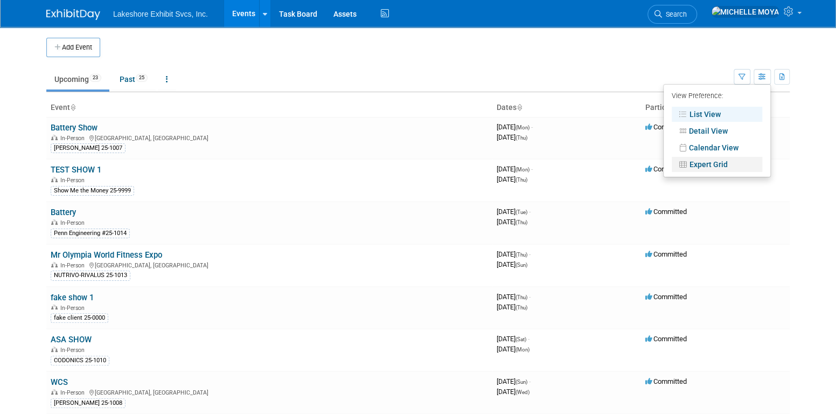
click at [717, 161] on link "Expert Grid" at bounding box center [717, 164] width 90 height 15
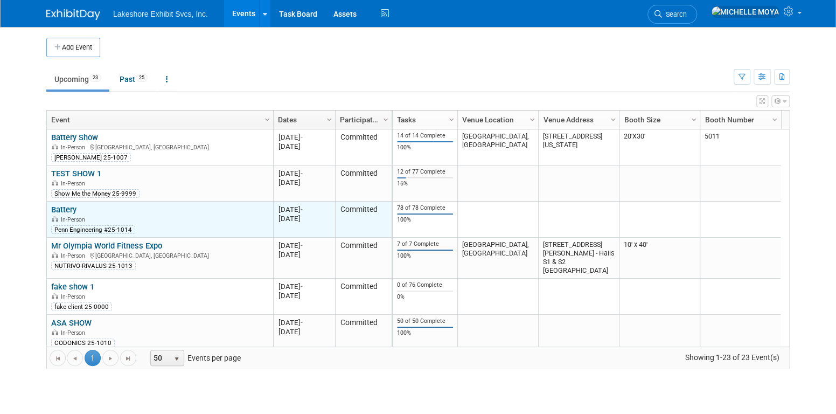
click at [61, 208] on link "Battery" at bounding box center [63, 210] width 25 height 10
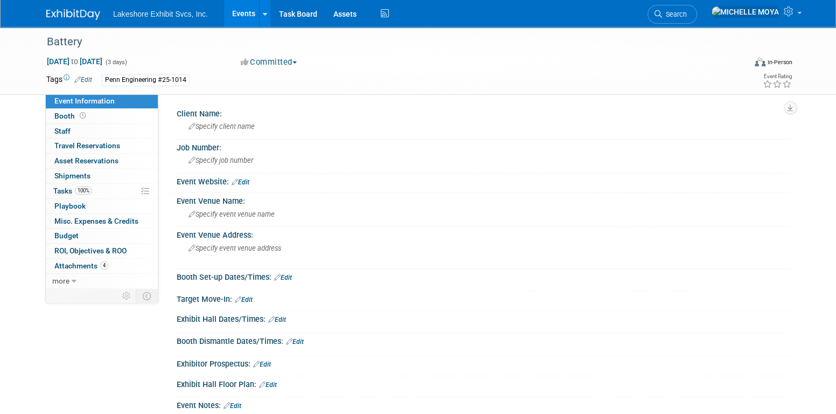
click at [247, 14] on link "Events" at bounding box center [243, 13] width 39 height 27
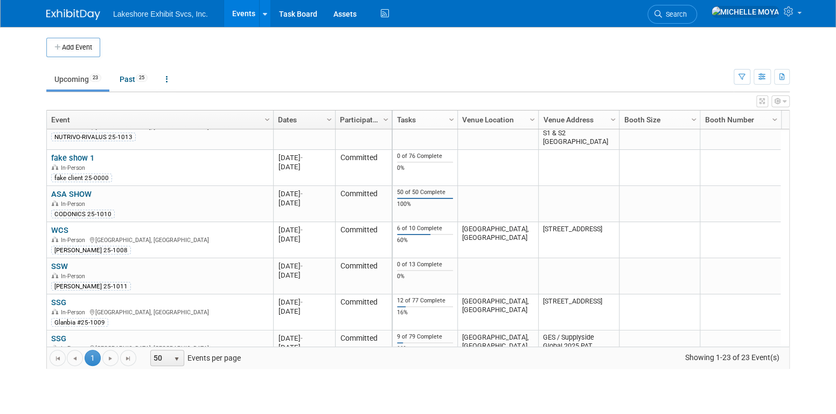
click at [761, 97] on button "button" at bounding box center [762, 101] width 12 height 12
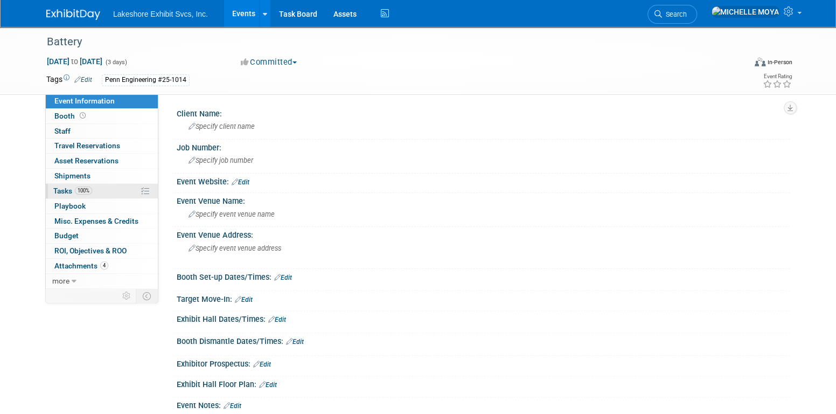
click at [98, 190] on link "100% Tasks 100%" at bounding box center [102, 191] width 112 height 15
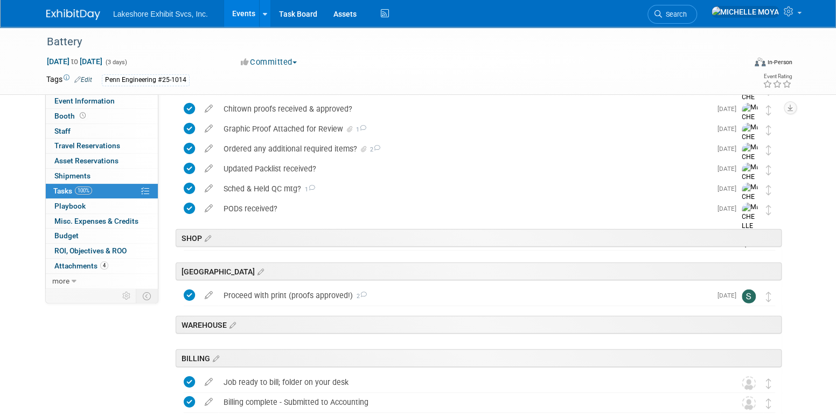
scroll to position [1670, 0]
click at [246, 9] on link "Events" at bounding box center [243, 13] width 39 height 27
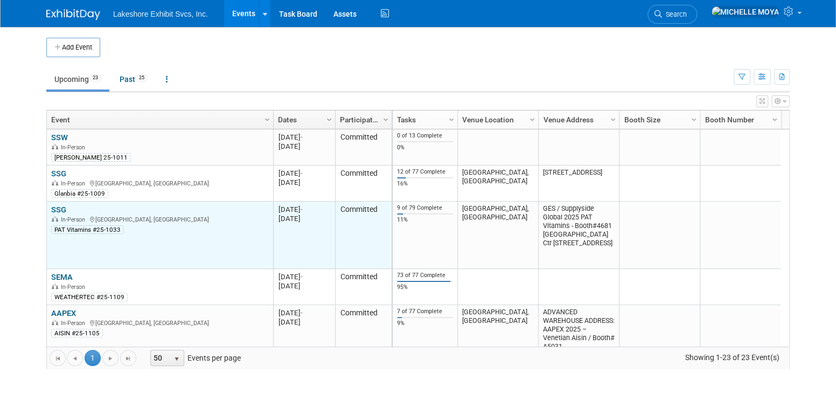
scroll to position [322, 0]
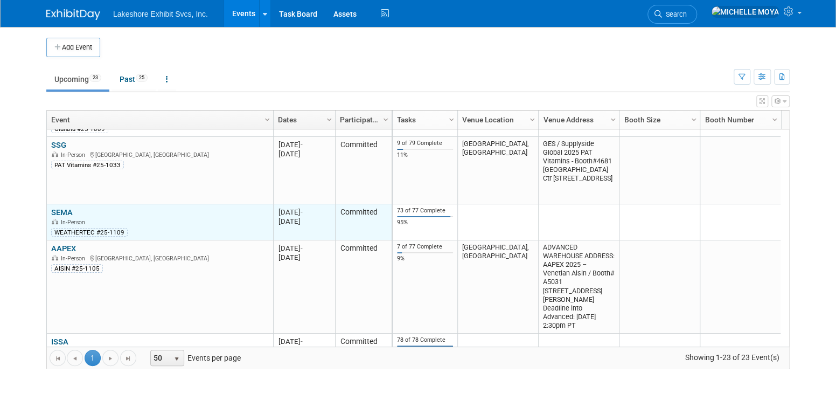
click at [63, 212] on link "SEMA" at bounding box center [62, 212] width 22 height 10
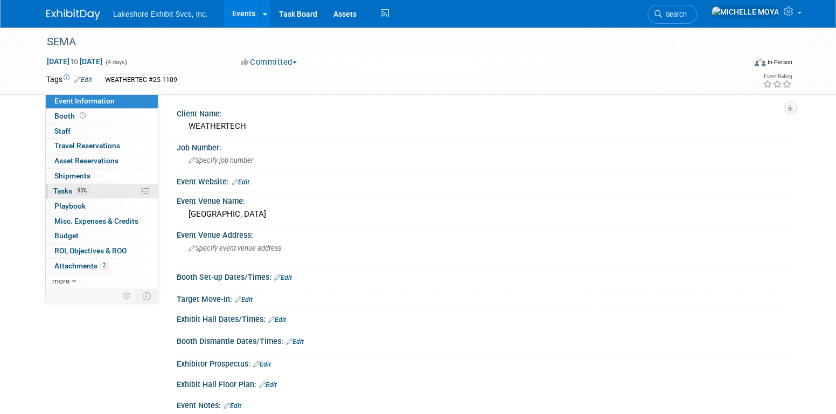
click at [93, 192] on link "95% Tasks 95%" at bounding box center [102, 191] width 112 height 15
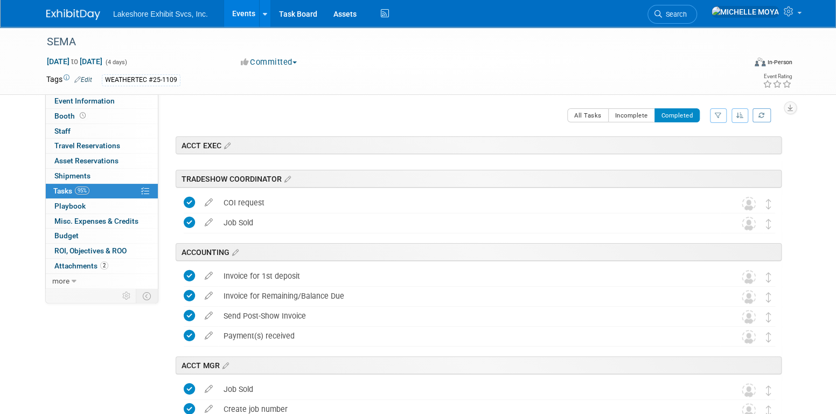
click at [716, 116] on icon "button" at bounding box center [718, 115] width 7 height 6
click at [701, 151] on select "-- Select Assignee -- All unassigned tasks Assigned to me [PERSON_NAME] [PERSON…" at bounding box center [673, 149] width 89 height 15
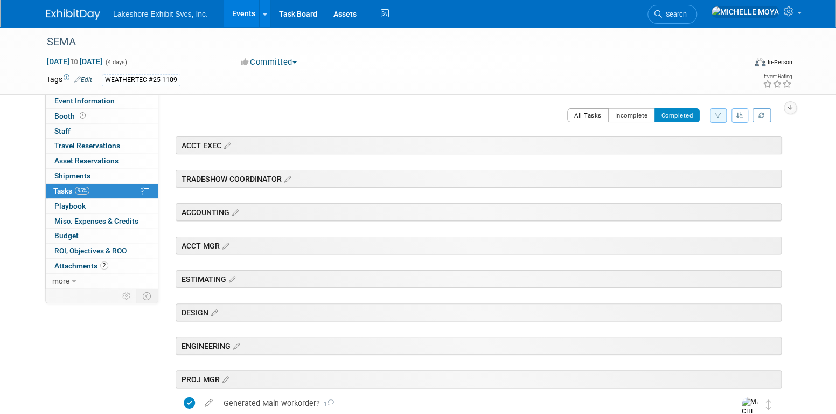
click at [584, 111] on button "All Tasks" at bounding box center [587, 115] width 41 height 14
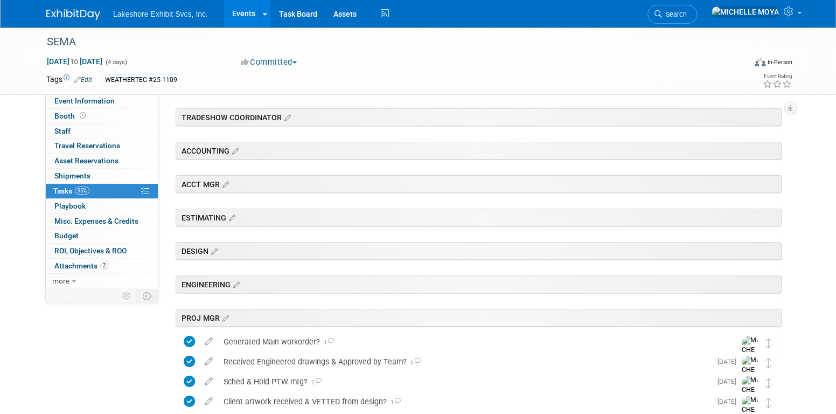
scroll to position [323, 0]
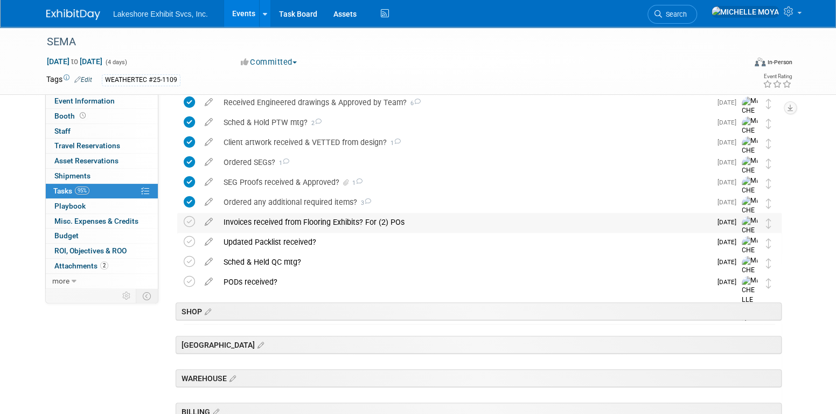
click at [333, 217] on div "Invoices received from Flooring Exhibits? For (2) POs" at bounding box center [464, 222] width 493 height 18
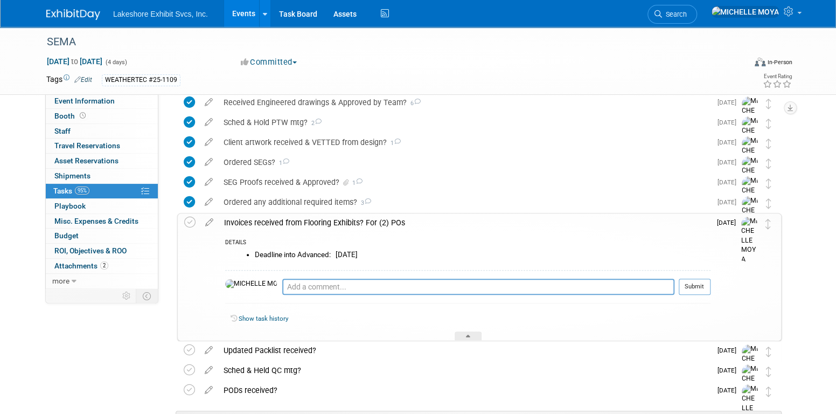
click at [333, 225] on div "Invoices received from Flooring Exhibits? For (2) POs" at bounding box center [465, 222] width 492 height 18
